Goal: Navigation & Orientation: Find specific page/section

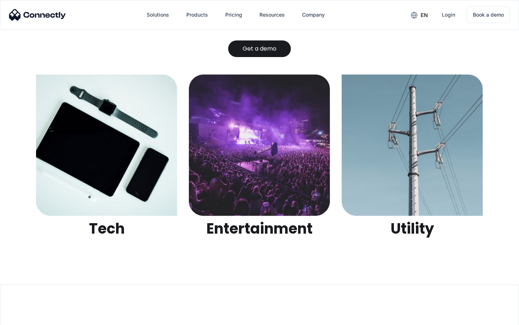
scroll to position [2276, 0]
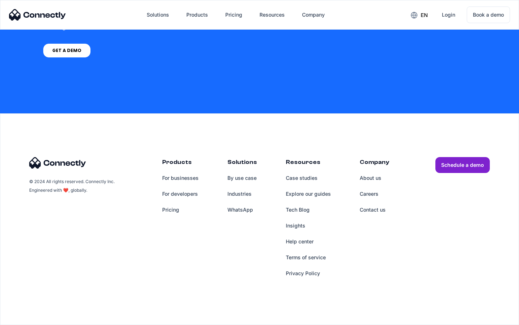
scroll to position [547, 0]
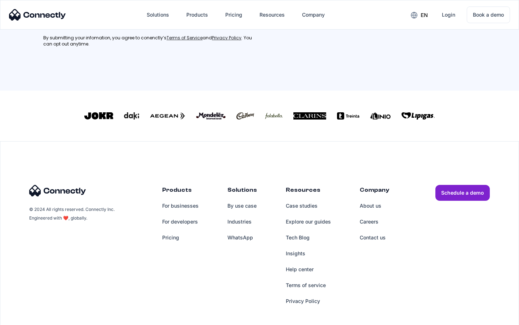
scroll to position [325, 0]
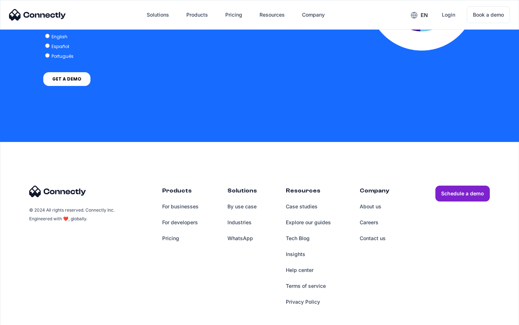
scroll to position [1583, 0]
